Goal: Navigation & Orientation: Find specific page/section

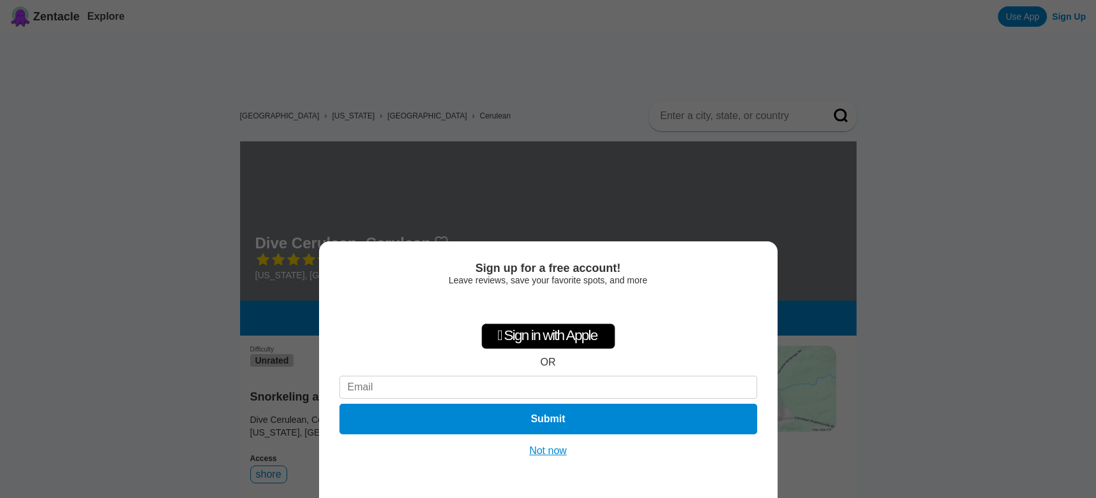
click at [547, 448] on button "Not now" at bounding box center [547, 450] width 45 height 13
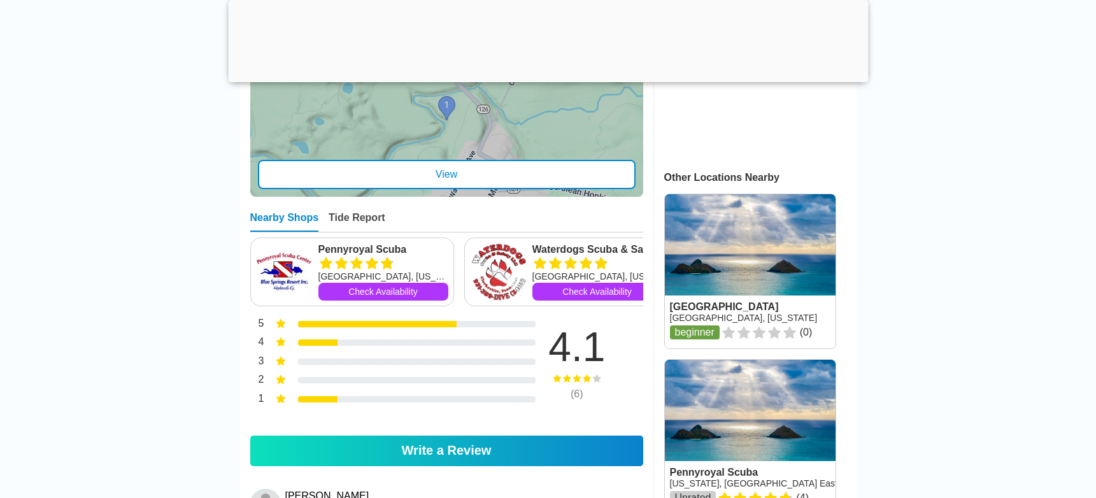
scroll to position [554, 0]
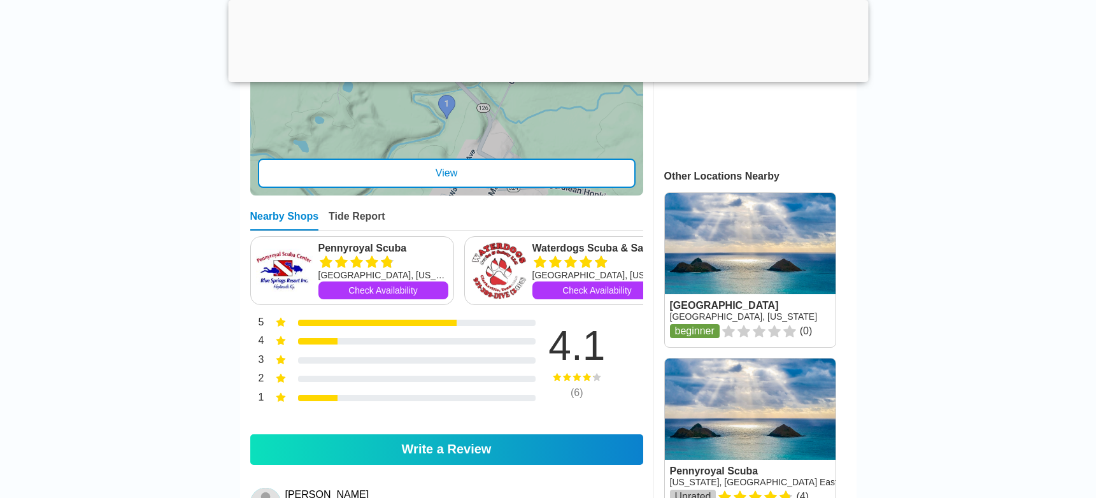
click at [507, 266] on img at bounding box center [498, 270] width 57 height 57
